Goal: Book appointment/travel/reservation

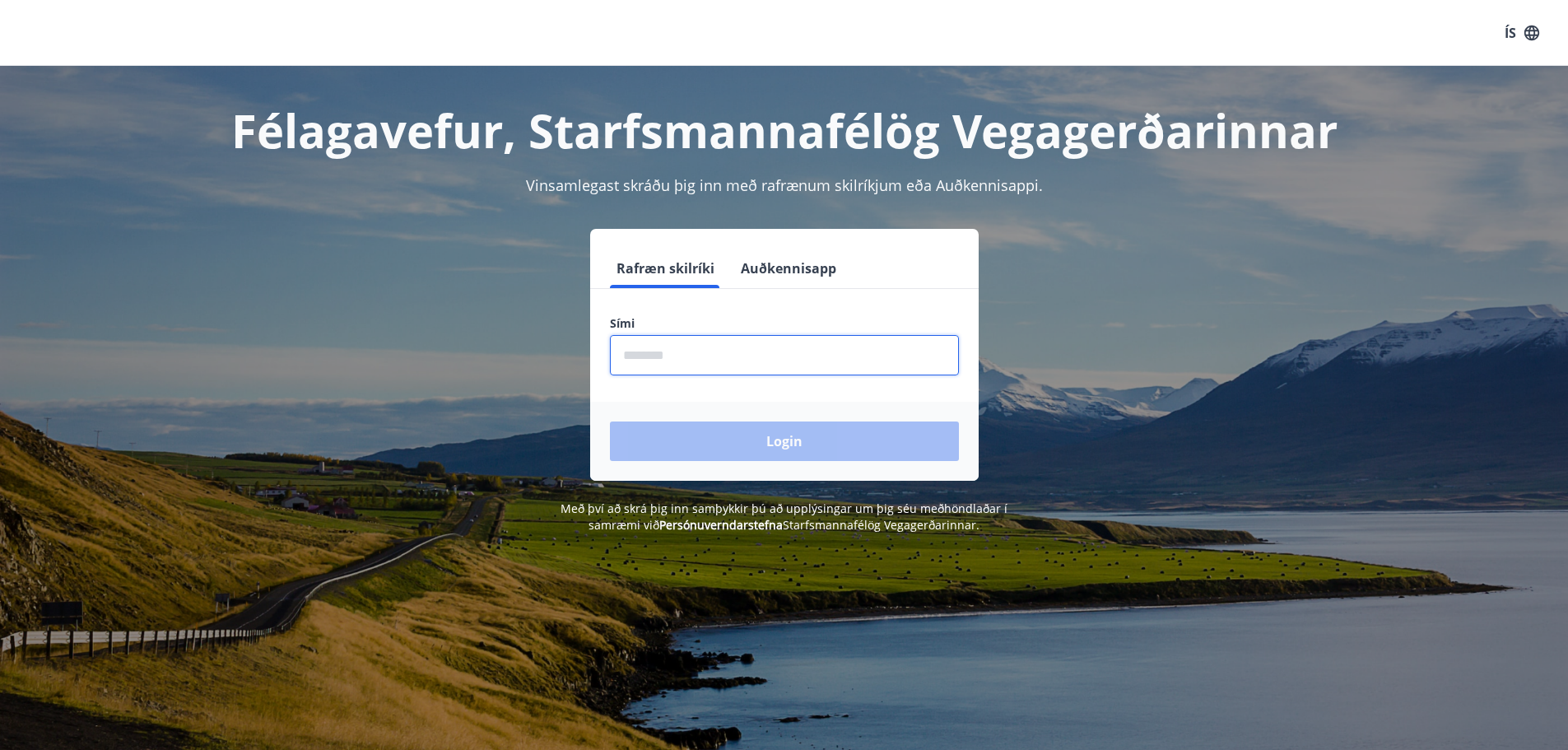
click at [646, 360] on input "phone" at bounding box center [784, 355] width 349 height 40
type input "********"
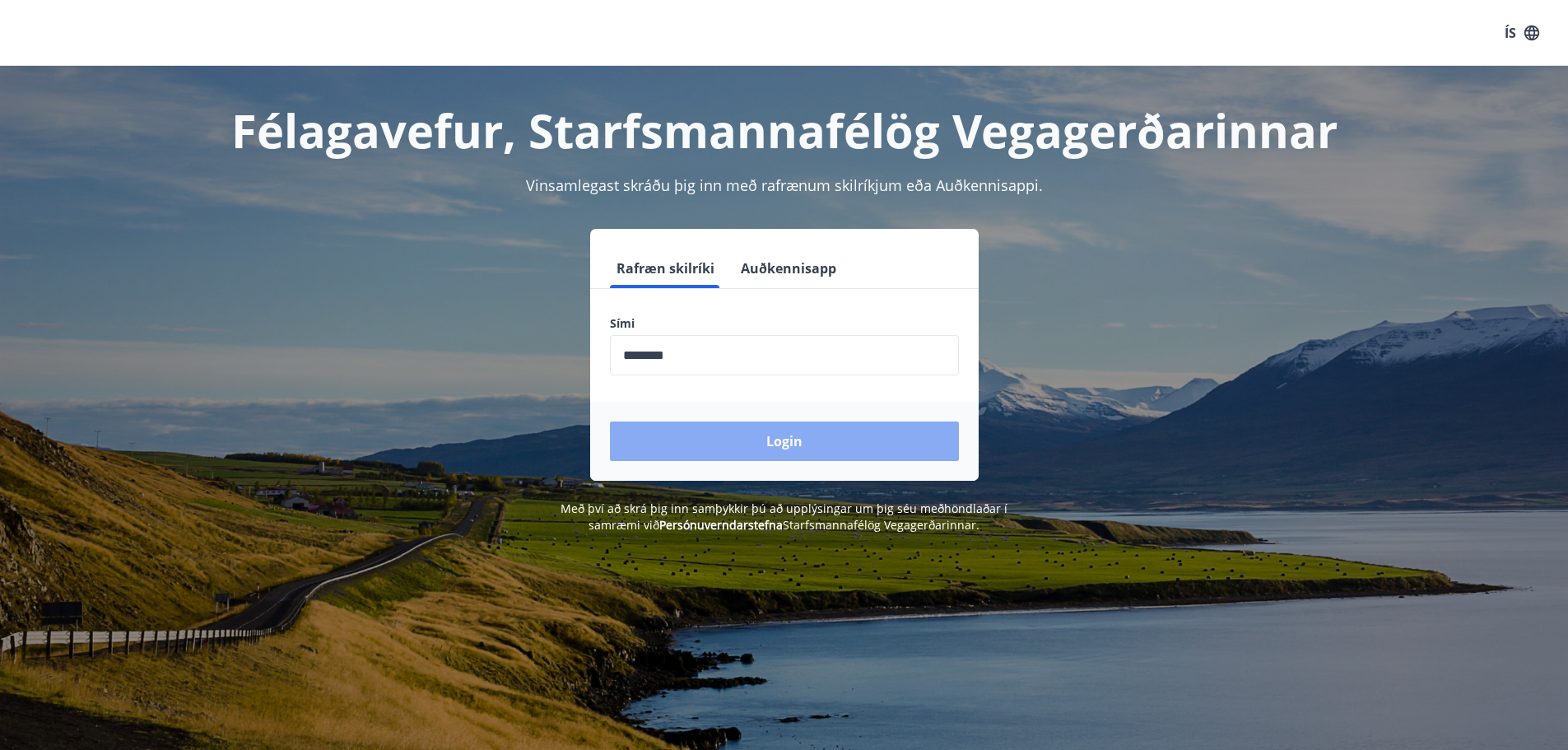
click at [769, 436] on button "Login" at bounding box center [784, 441] width 349 height 39
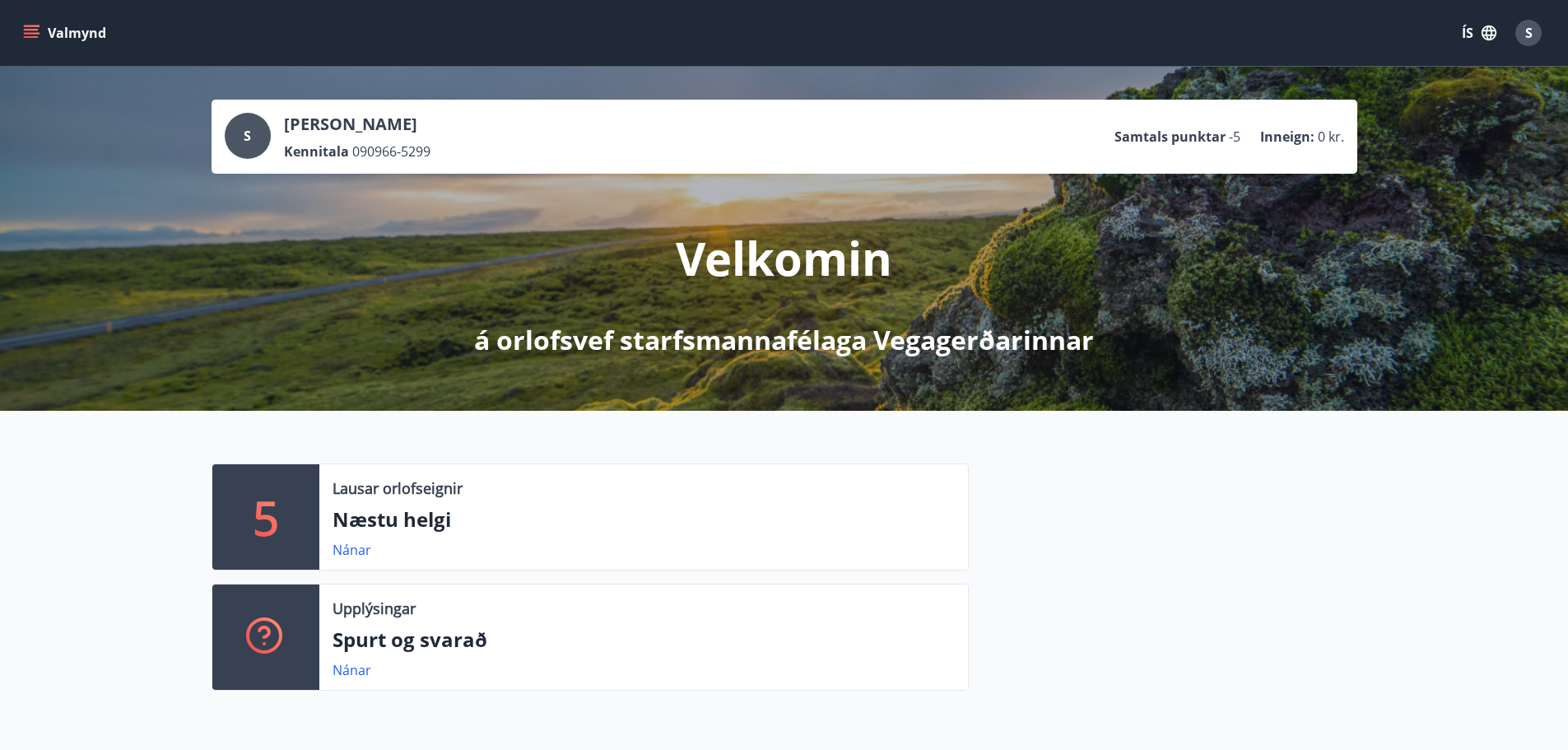
click at [33, 23] on button "Valmynd" at bounding box center [66, 32] width 93 height 29
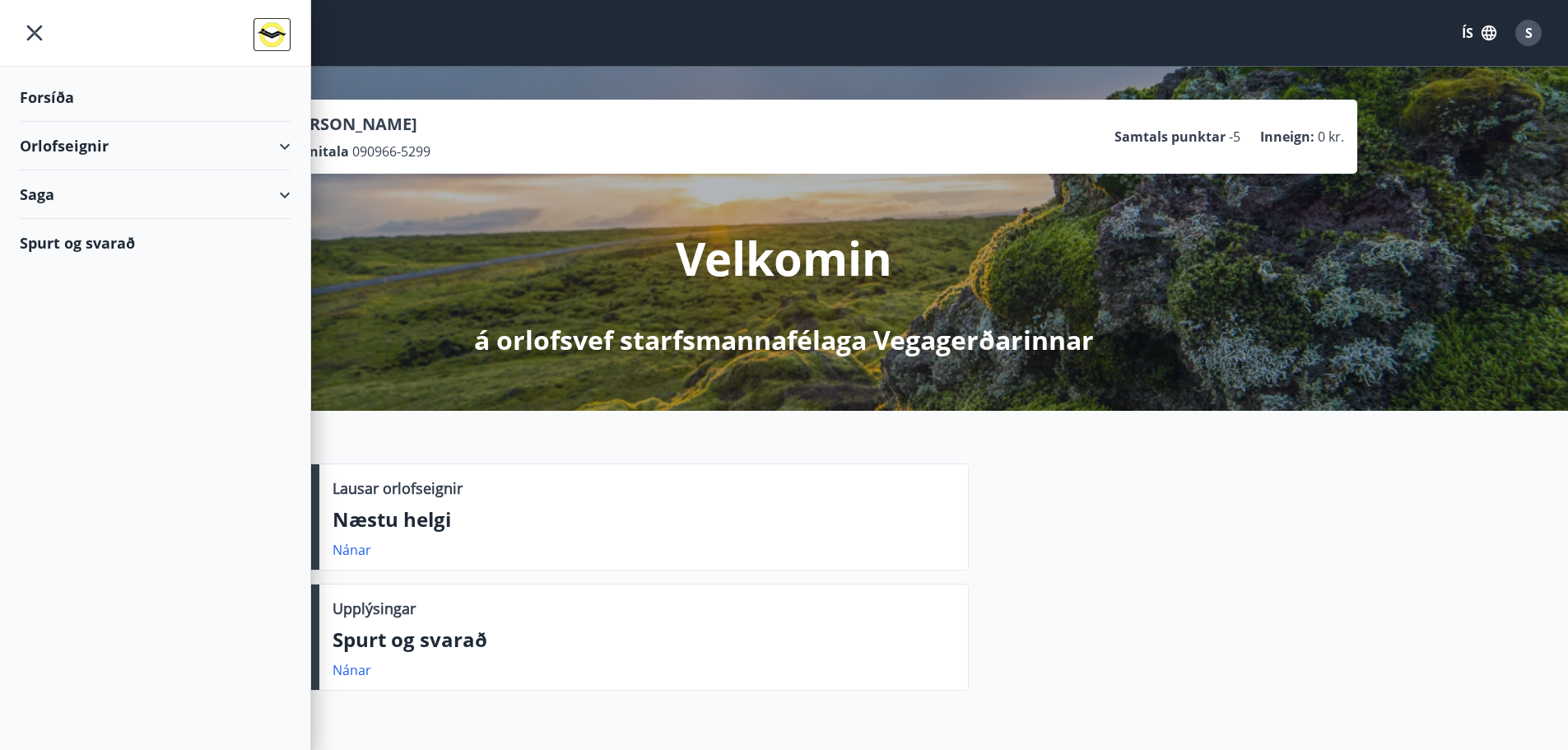
click at [273, 146] on div "Orlofseignir" at bounding box center [155, 145] width 271 height 48
click at [84, 224] on div "Bókunardagatal" at bounding box center [155, 222] width 245 height 34
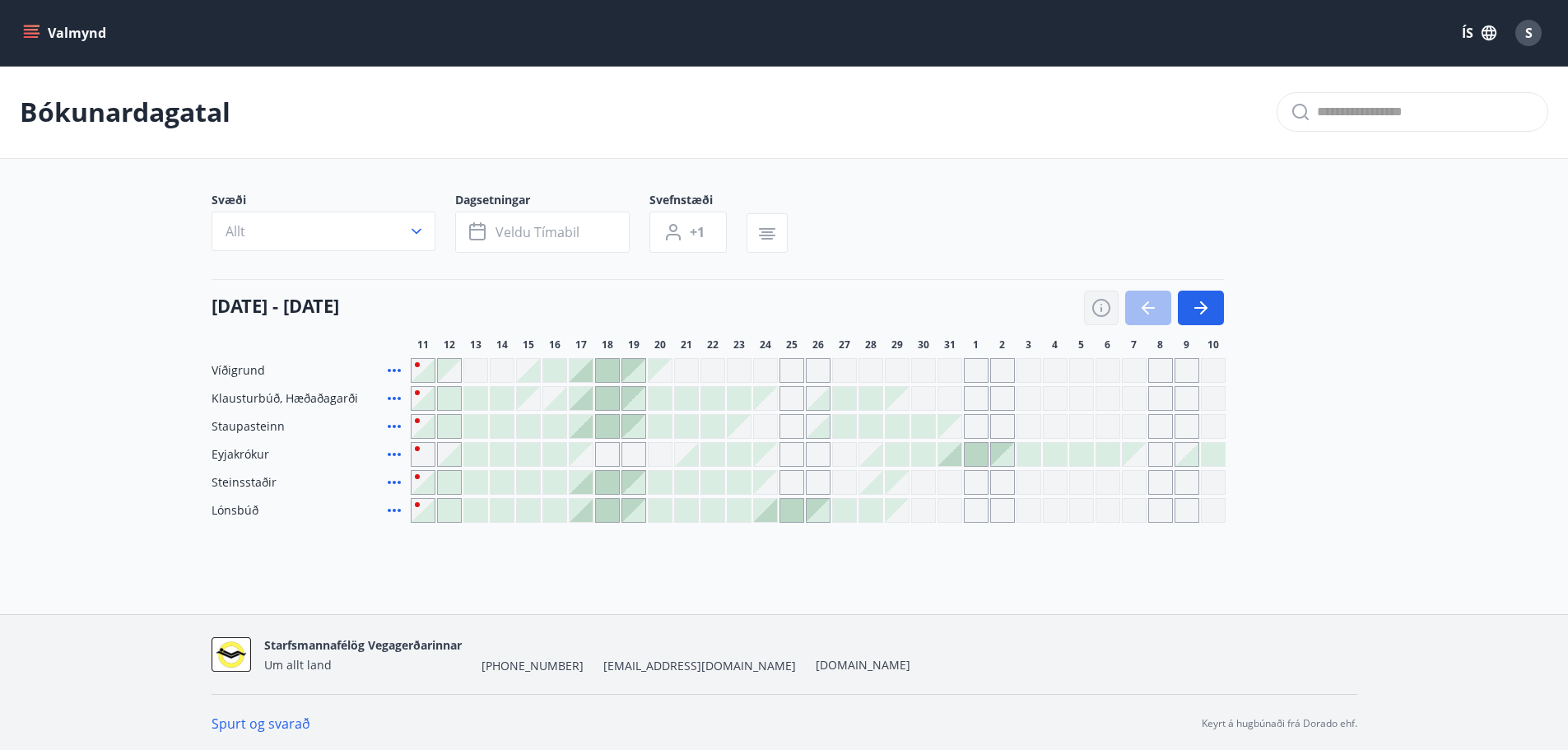
click at [1097, 310] on icon "button" at bounding box center [1101, 308] width 20 height 20
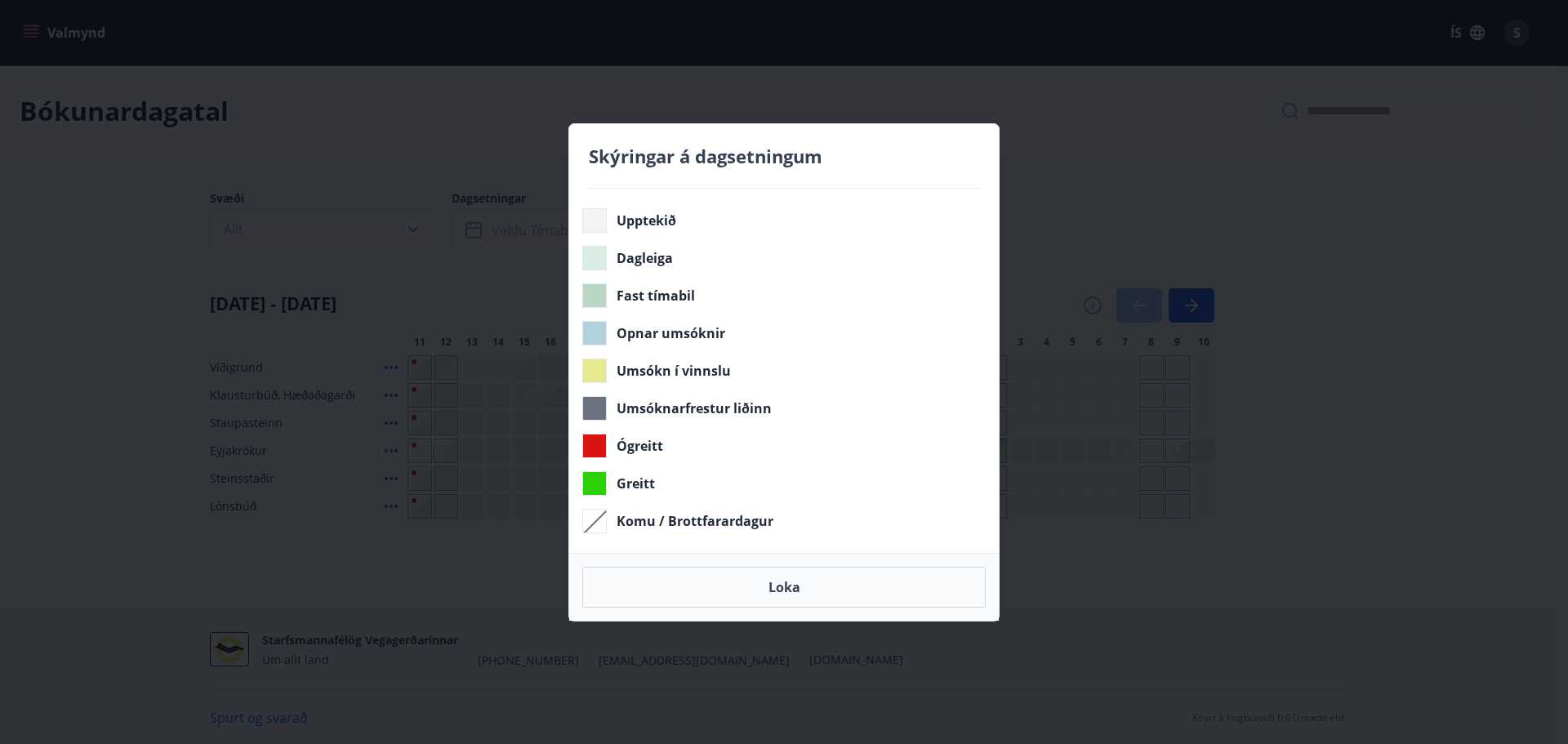
click at [1316, 170] on div "Skýringar á dagsetningum Upptekið Dagleiga Fast tímabil Opnar umsóknir Umsókn í…" at bounding box center [784, 372] width 1568 height 744
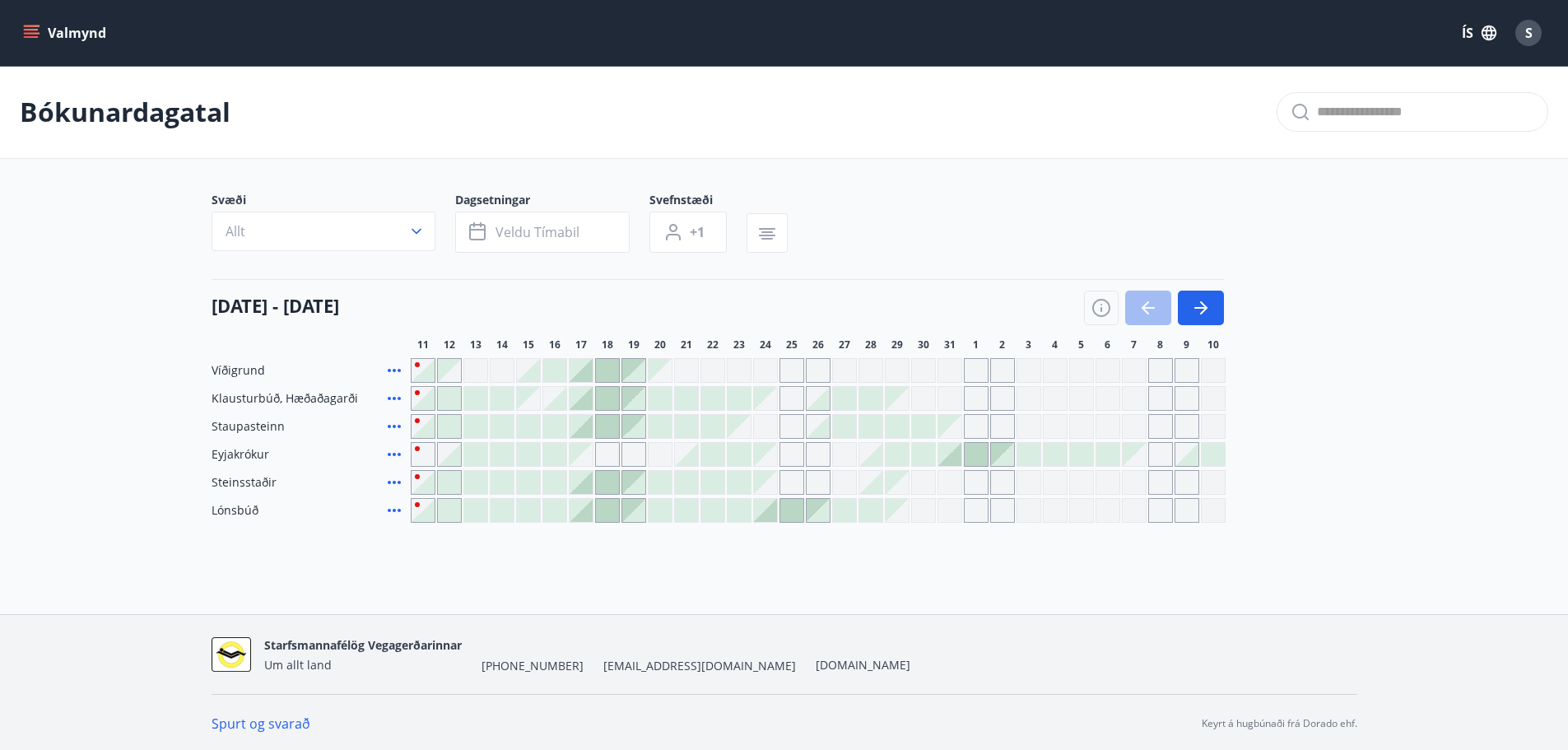
click at [475, 510] on div at bounding box center [475, 510] width 23 height 23
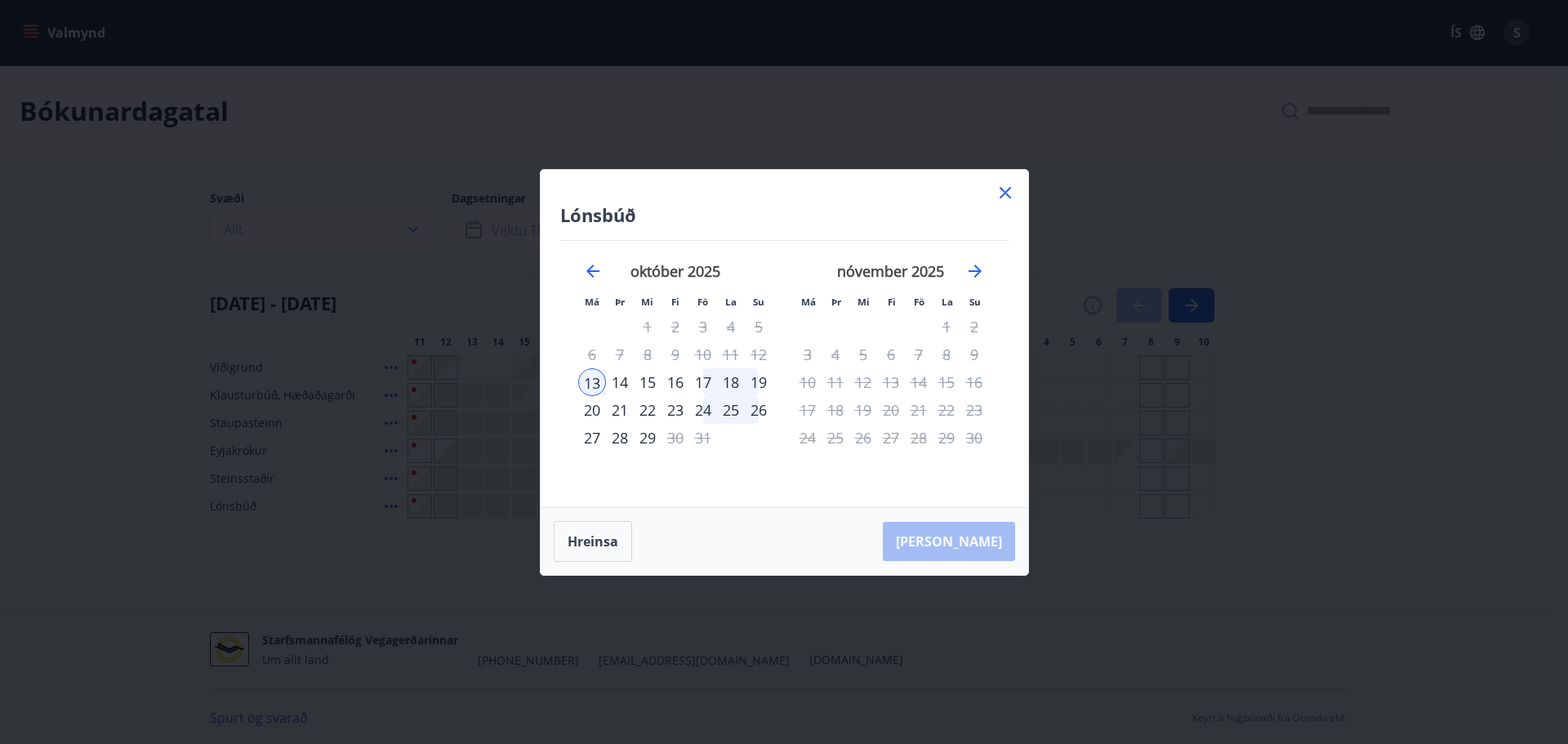
click at [621, 380] on div "14" at bounding box center [620, 382] width 27 height 27
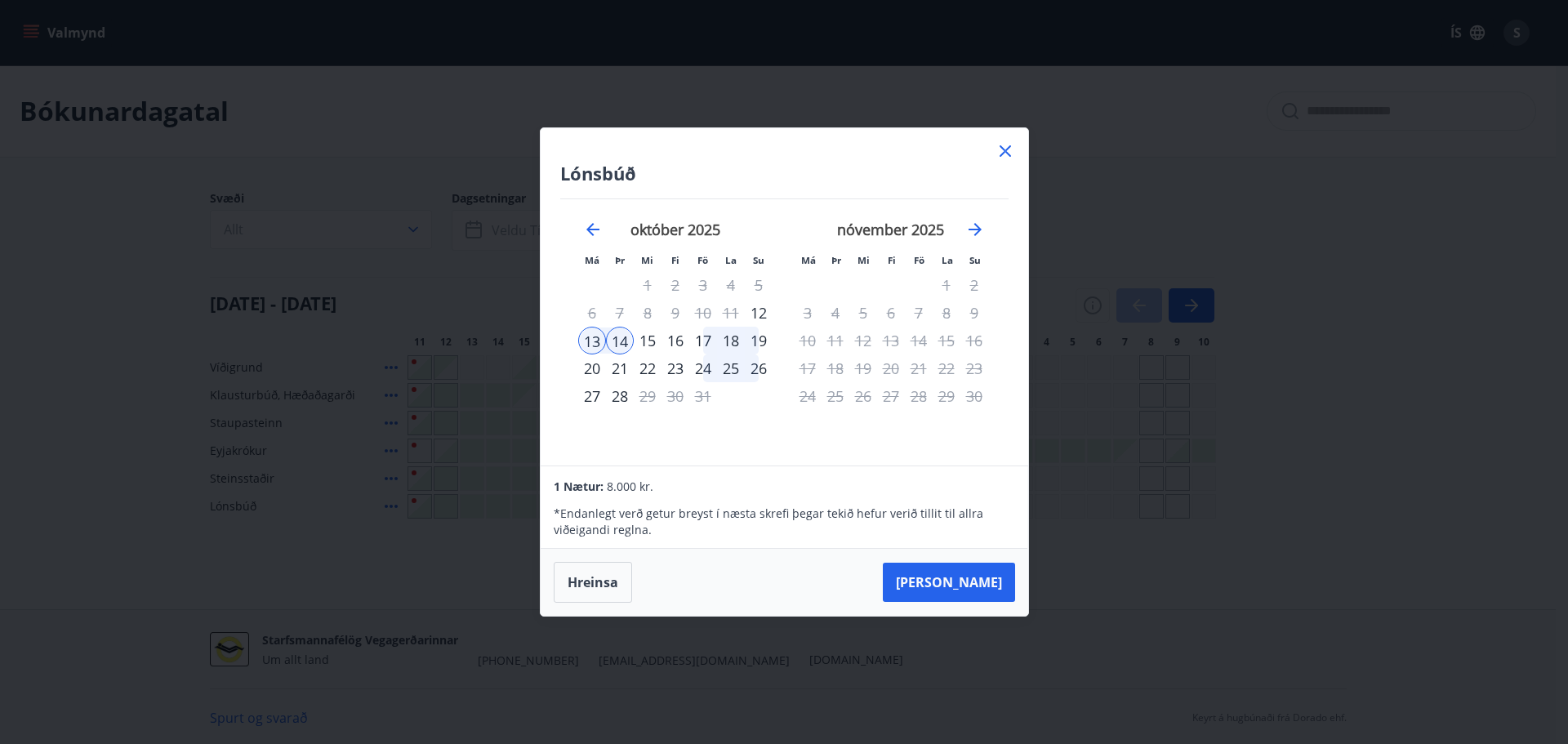
click at [651, 340] on div "15" at bounding box center [647, 340] width 27 height 27
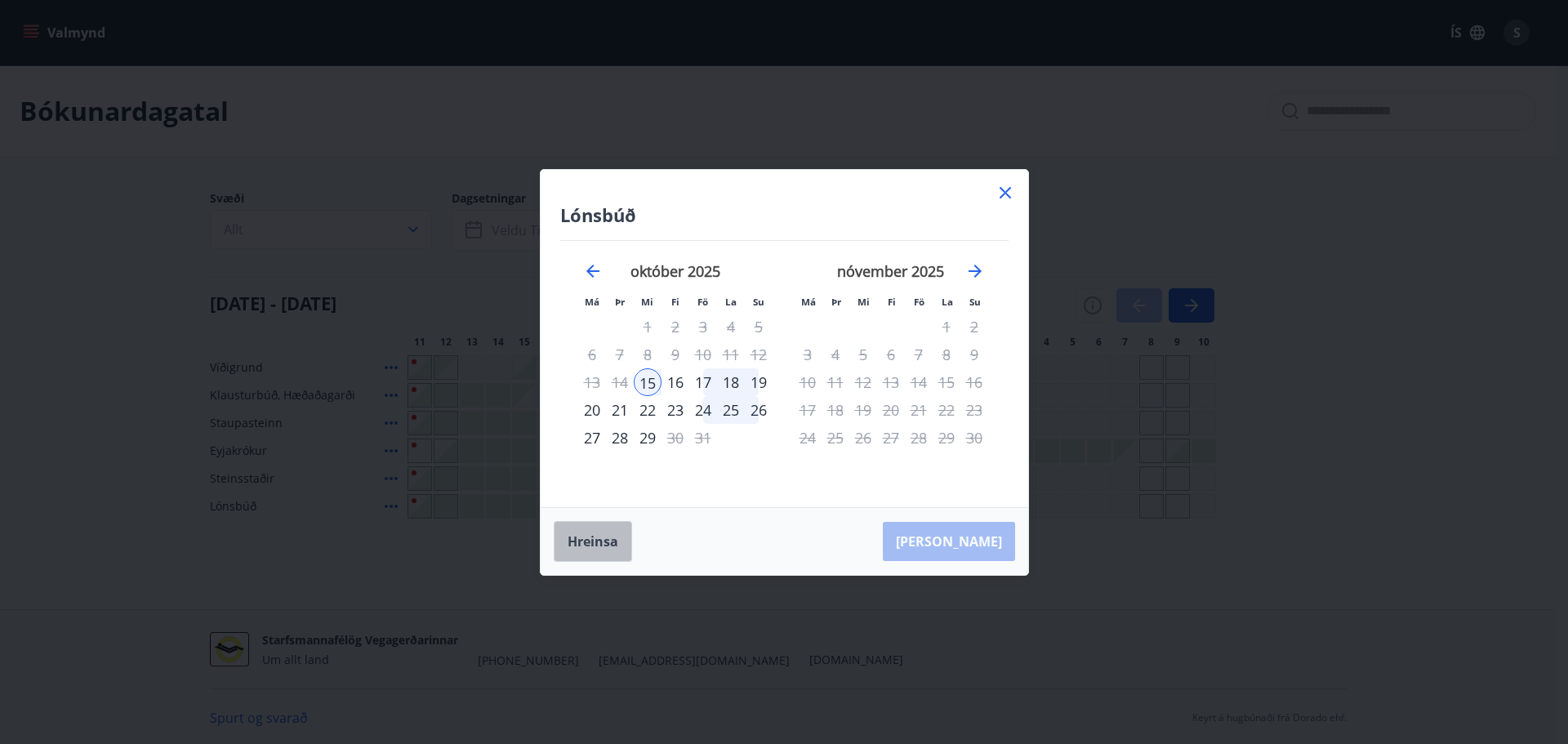
click at [601, 546] on button "Hreinsa" at bounding box center [593, 541] width 78 height 41
click at [622, 380] on div "14" at bounding box center [620, 382] width 27 height 27
click at [645, 379] on div "15" at bounding box center [647, 382] width 27 height 27
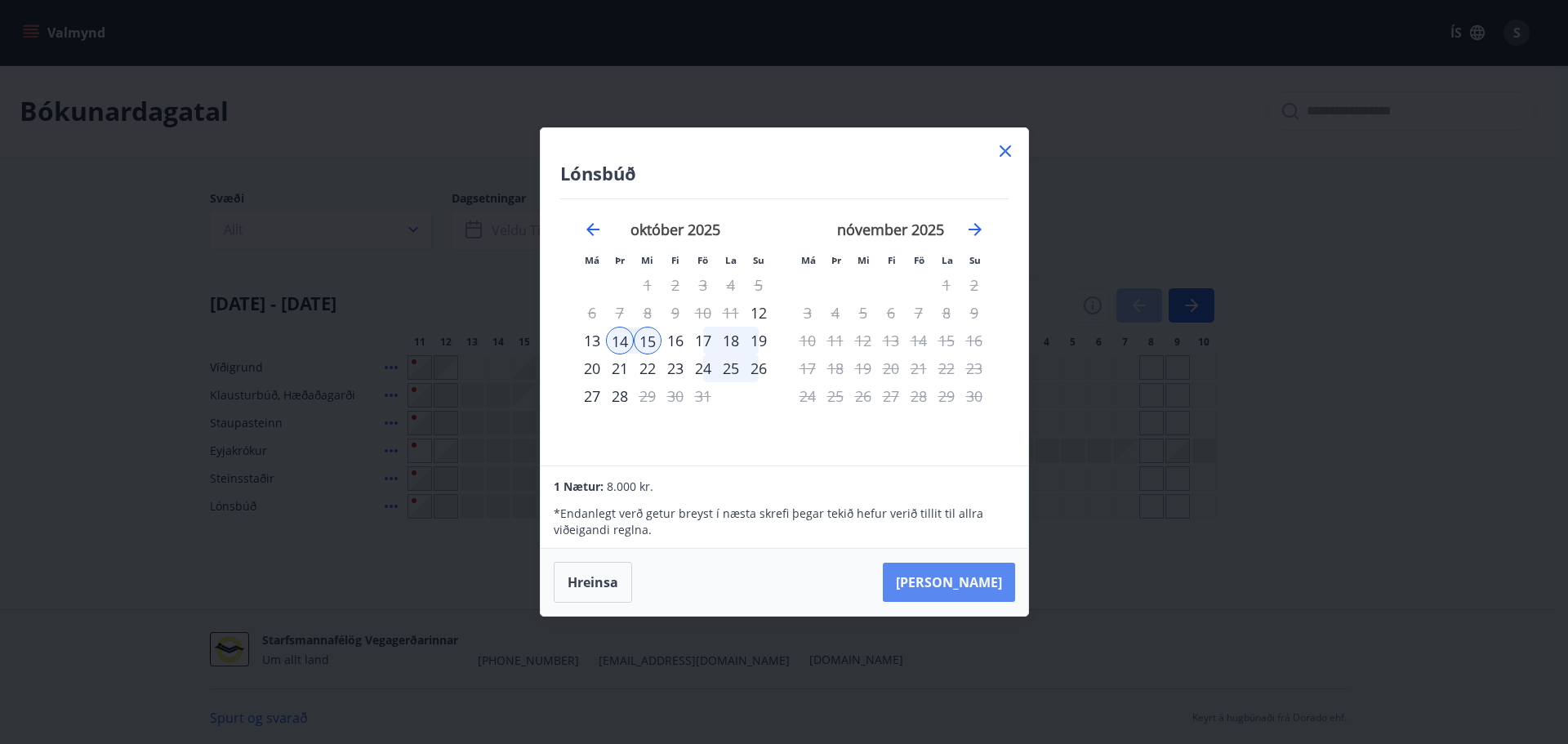
click at [976, 581] on button "Taka Frá" at bounding box center [950, 582] width 133 height 39
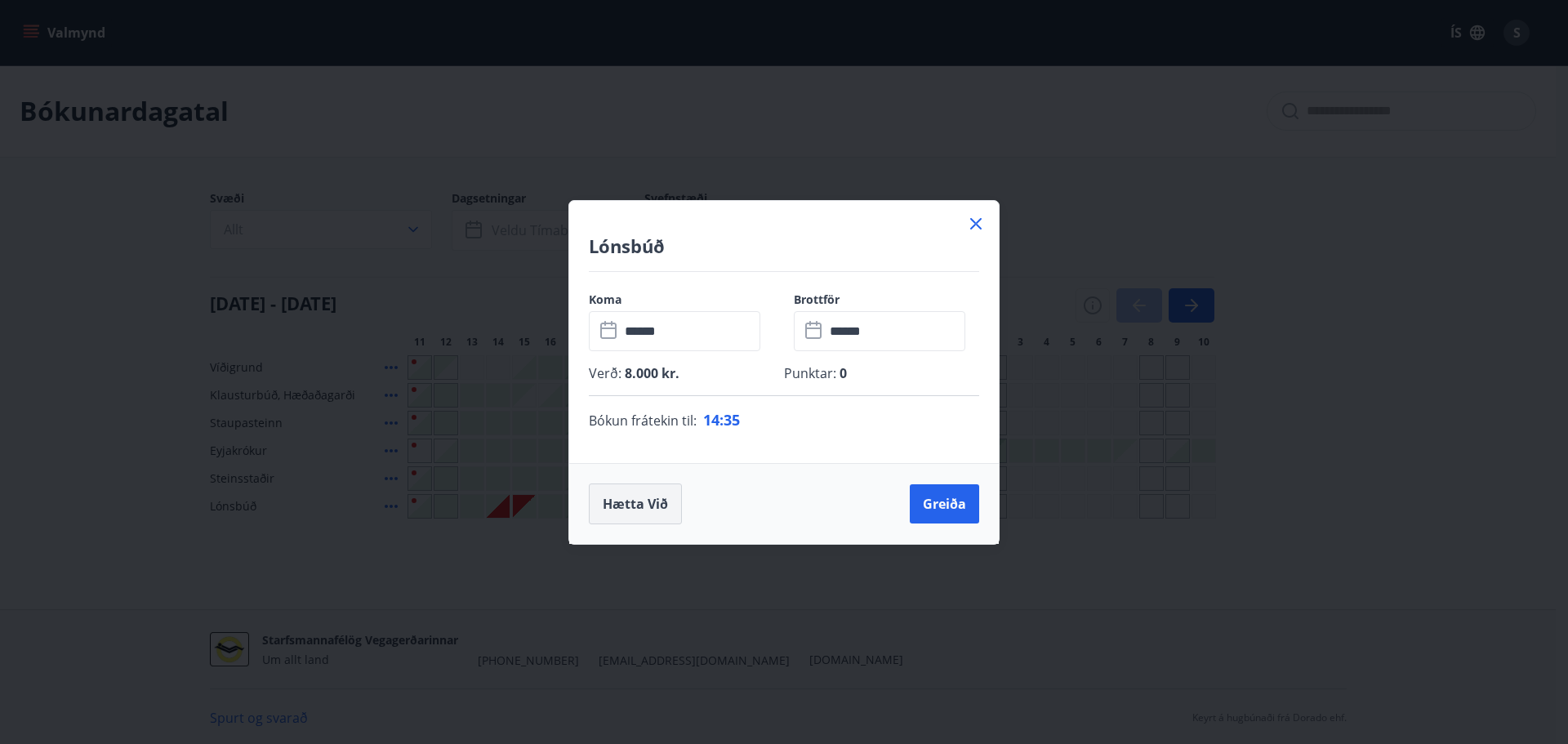
click at [634, 506] on button "Hætta við" at bounding box center [635, 504] width 93 height 41
